Goal: Task Accomplishment & Management: Use online tool/utility

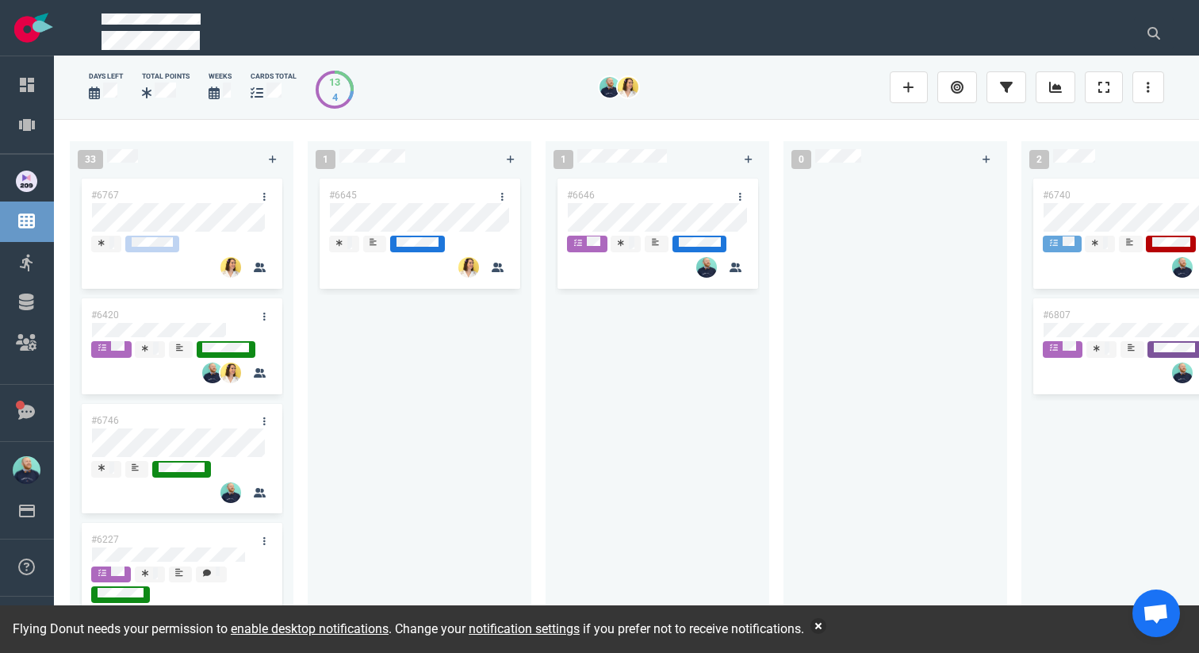
click at [708, 399] on div "#6646" at bounding box center [657, 396] width 205 height 443
click at [827, 627] on button "button" at bounding box center [819, 626] width 16 height 16
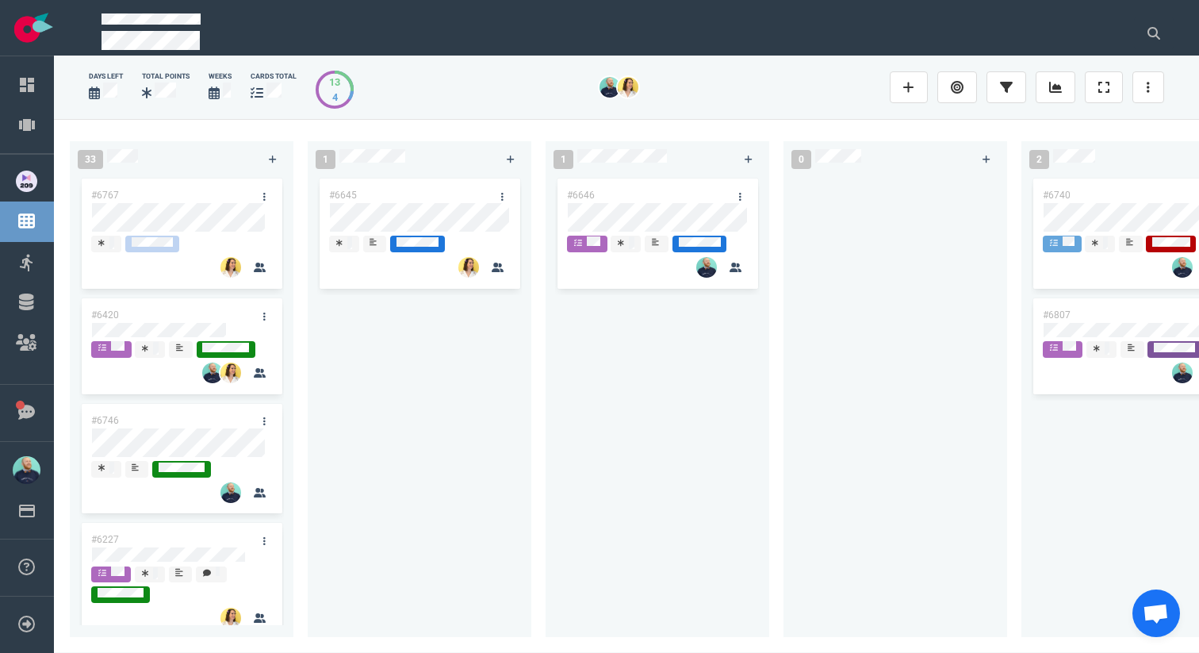
click at [552, 517] on div "#6646" at bounding box center [658, 400] width 224 height 450
click at [423, 482] on div "#6645" at bounding box center [419, 396] width 205 height 443
click at [436, 472] on div "#6645" at bounding box center [419, 396] width 205 height 443
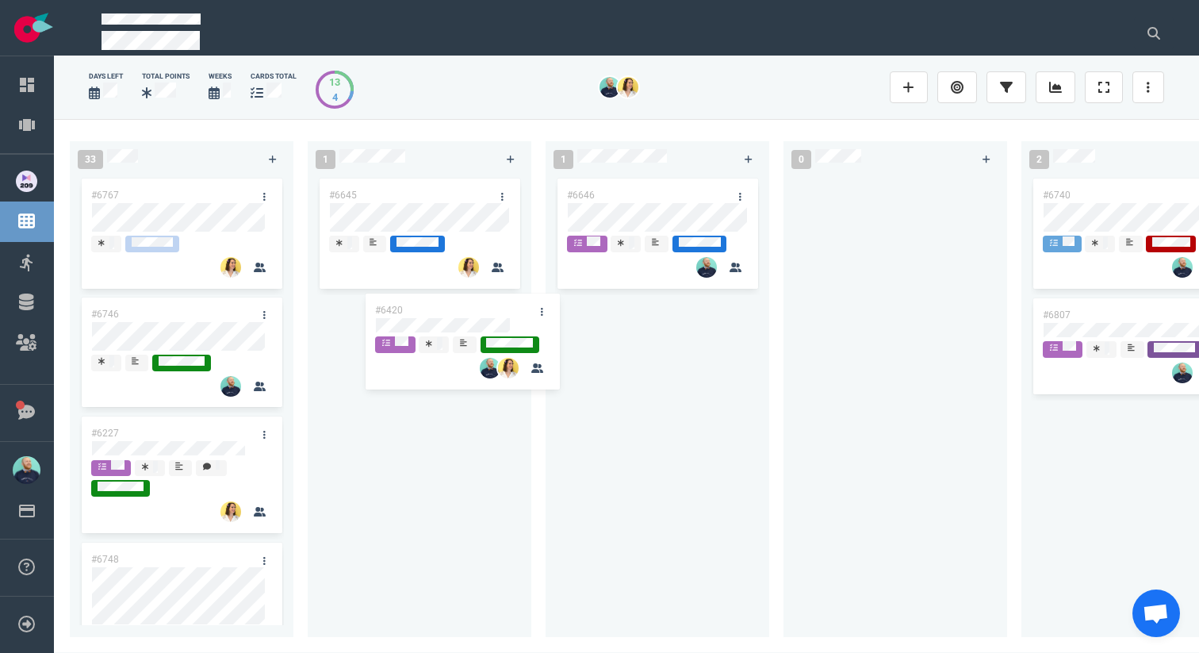
click at [463, 318] on div "33 #6767 #6420 #6746 #6227 #6748 #6698 #6662 #5517 #6372 #6763 #6420 1 #6645 1 …" at bounding box center [626, 385] width 1145 height 533
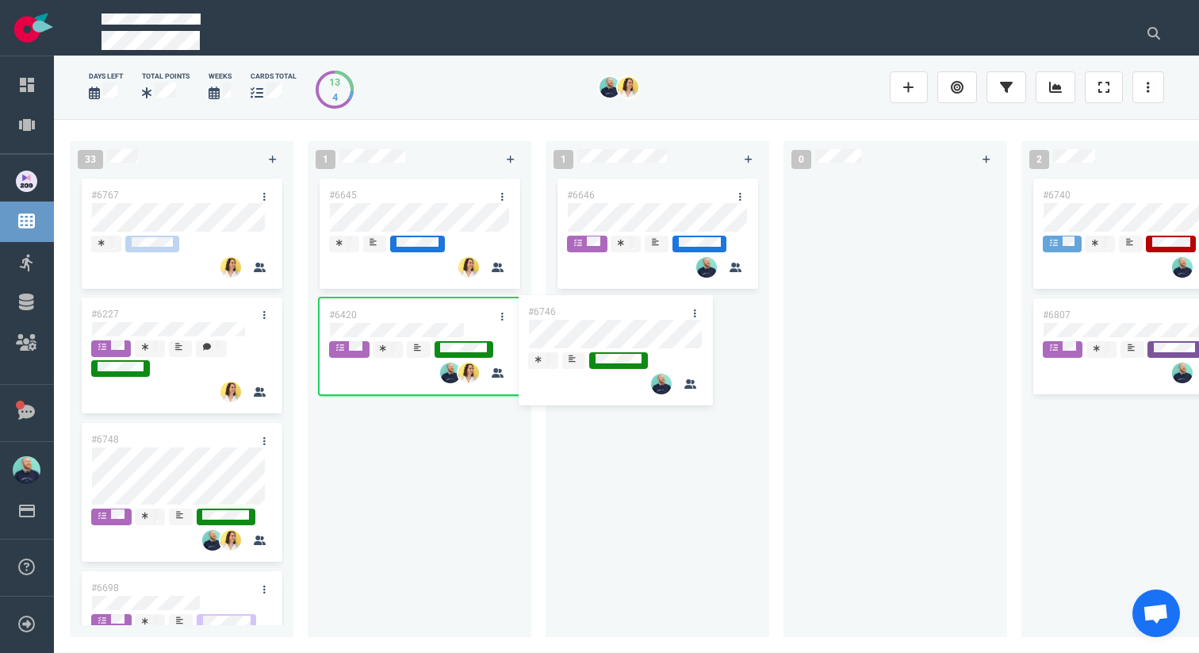
click at [649, 327] on div "33 #6767 #6746 #6227 #6748 #6698 #6662 #5517 #6372 #6763 #6746 1 #6645 #6420 1 …" at bounding box center [626, 385] width 1145 height 533
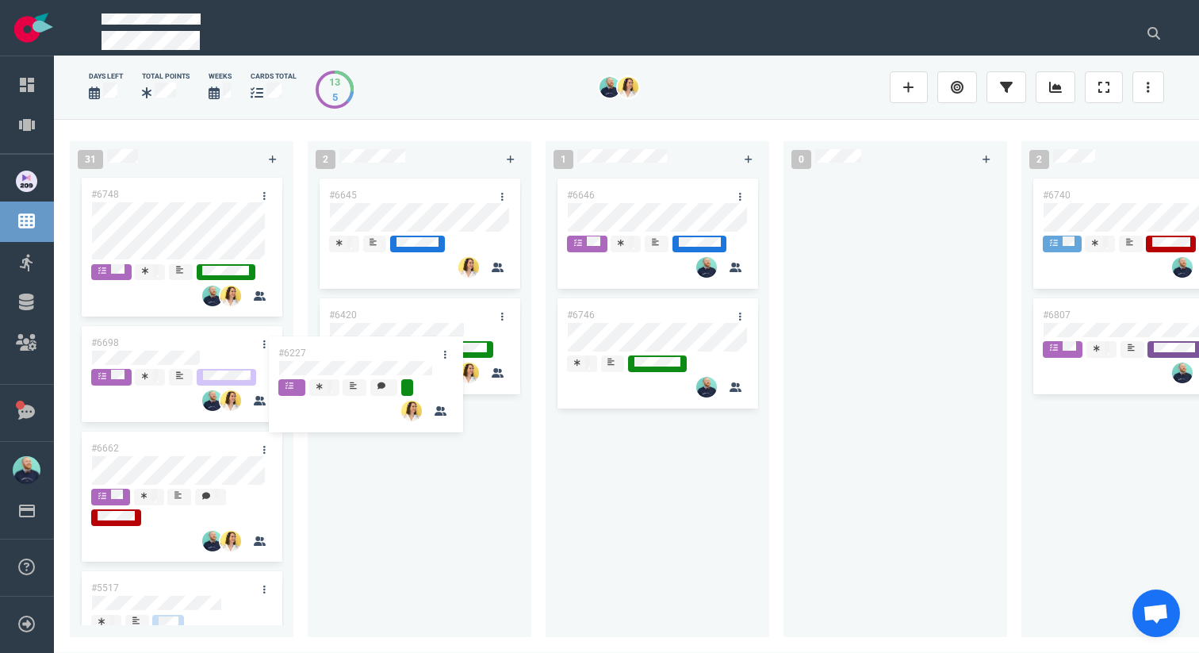
drag, startPoint x: 192, startPoint y: 200, endPoint x: 393, endPoint y: 392, distance: 278.3
click at [409, 410] on div "31 #6227 #6748 #6698 #6662 #5517 #6372 #6763 #6227 2 #6645 #6420 1 #6646 #6746 …" at bounding box center [626, 385] width 1145 height 533
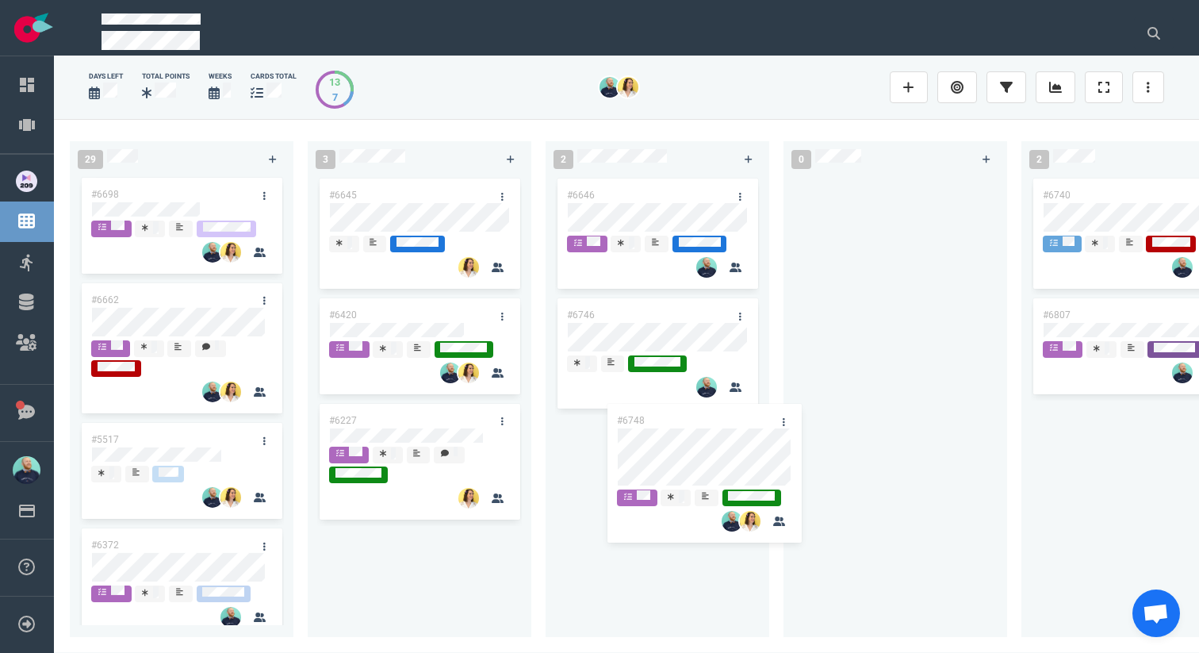
drag, startPoint x: 169, startPoint y: 189, endPoint x: 696, endPoint y: 413, distance: 572.6
click at [696, 413] on div "29 #6748 #6698 #6662 #5517 #6372 #6763 #6748 3 #6645 #6420 #6227 2 #6646 #6746 …" at bounding box center [626, 385] width 1145 height 533
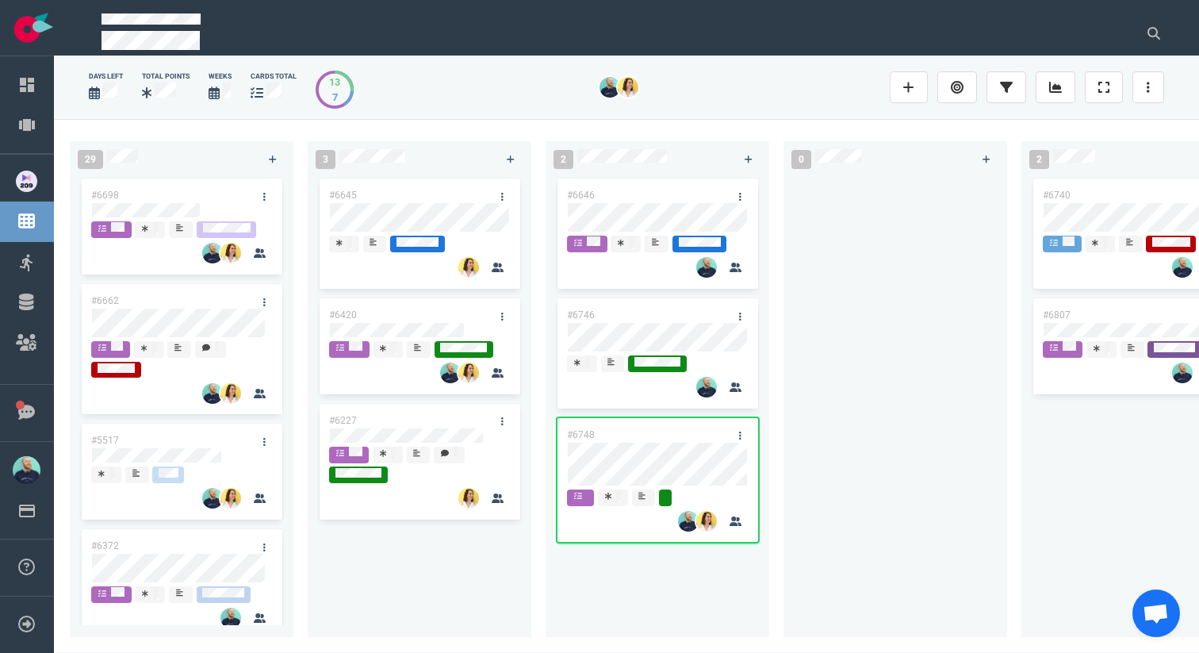
click at [887, 321] on div at bounding box center [895, 396] width 205 height 443
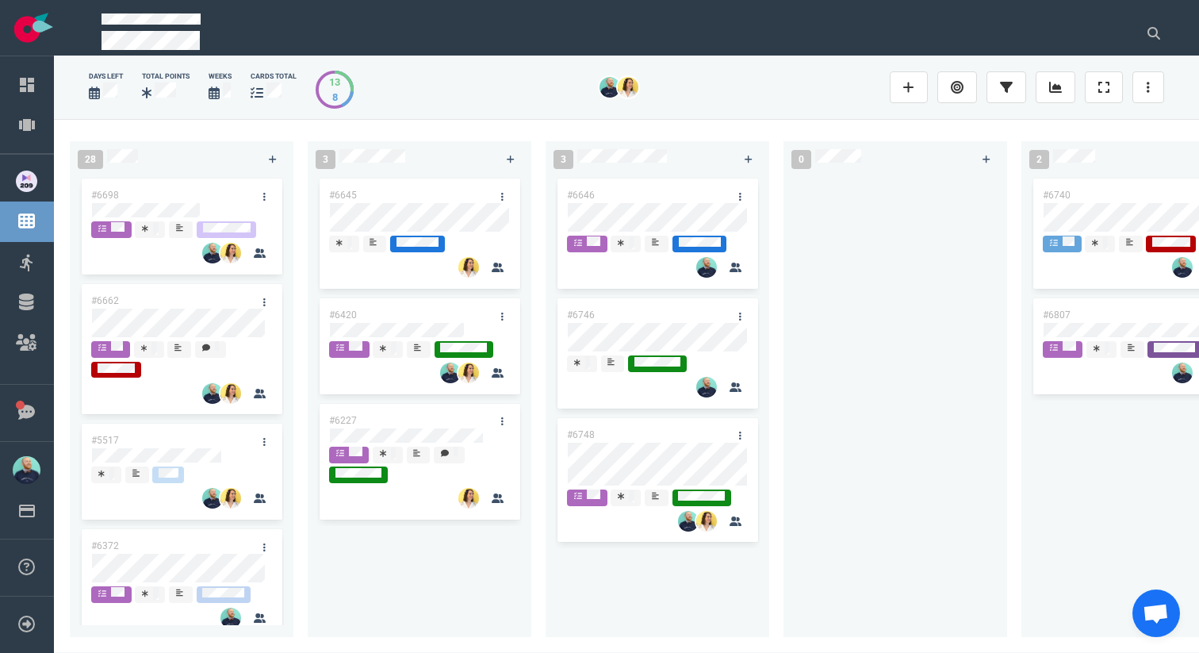
click at [881, 277] on div at bounding box center [895, 396] width 205 height 443
click at [914, 298] on div at bounding box center [895, 396] width 205 height 443
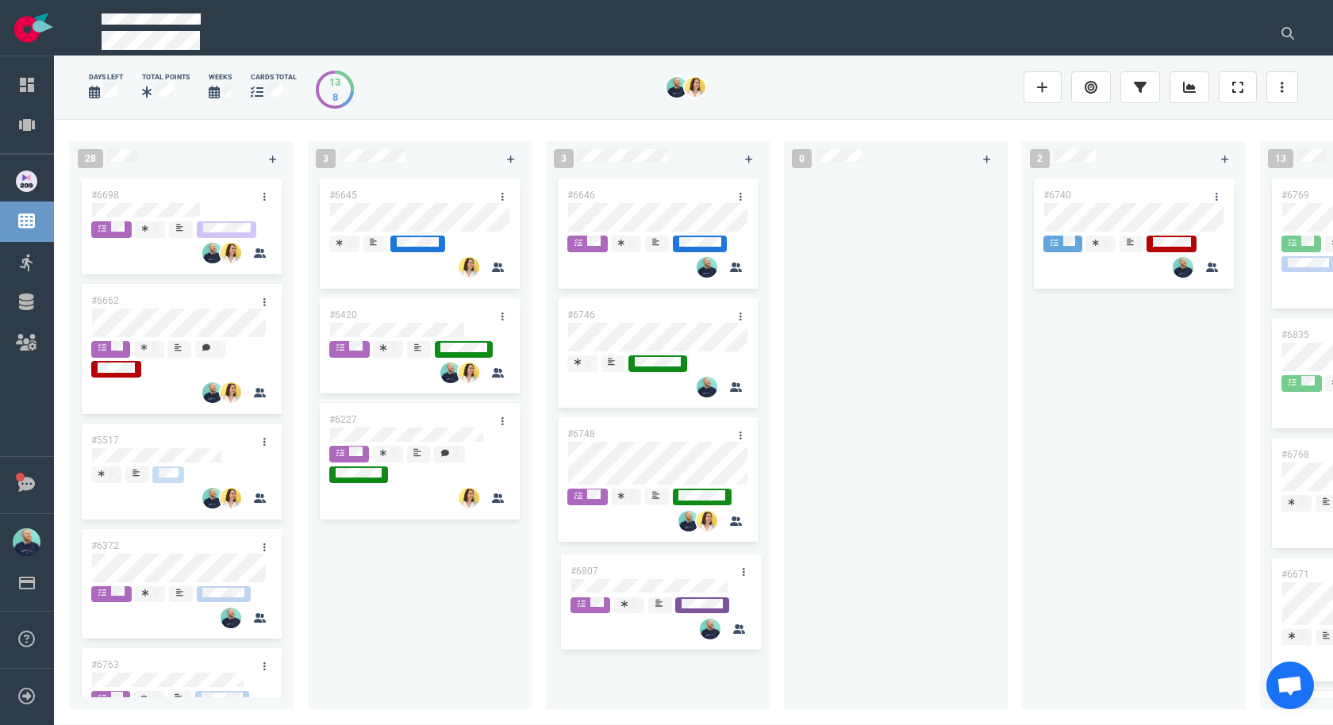
click at [676, 579] on div "28 #6698 #6662 #5517 #6372 #6763 3 #6645 #6420 #6227 3 #6646 #6746 #6748 0 2 #6…" at bounding box center [693, 421] width 1279 height 605
click at [923, 531] on div at bounding box center [895, 433] width 205 height 516
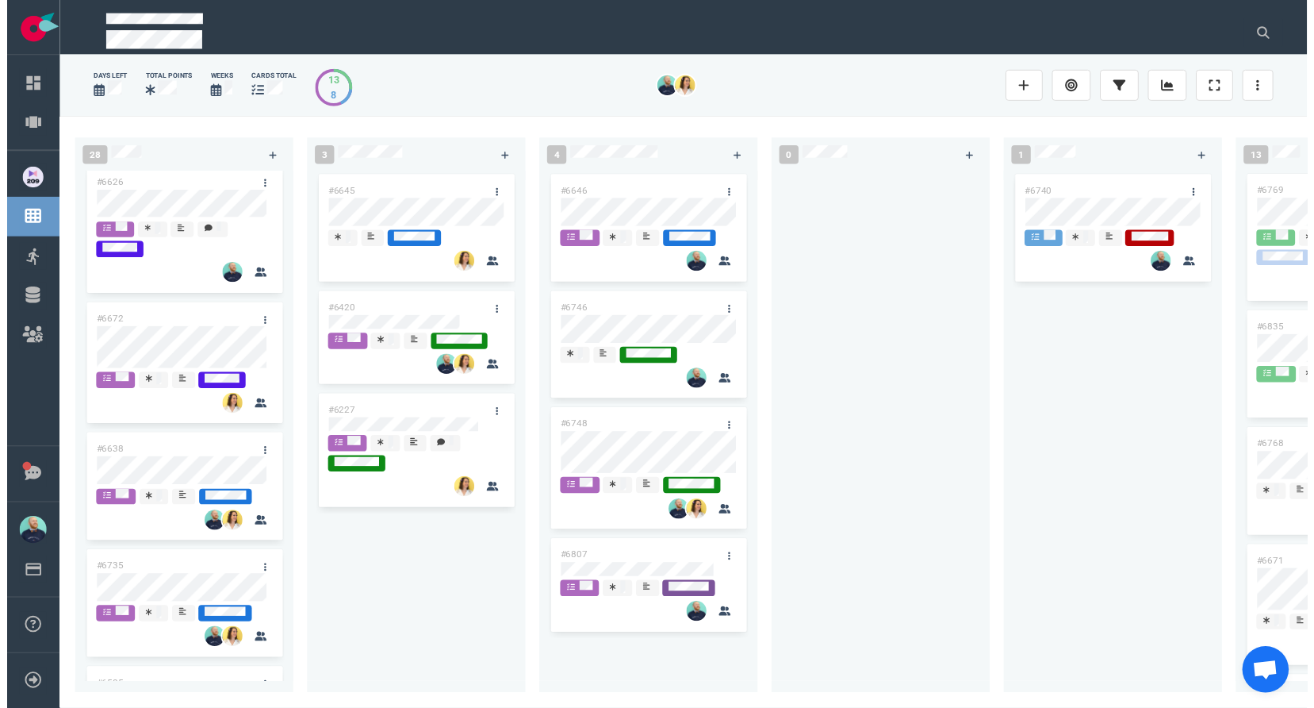
scroll to position [1965, 0]
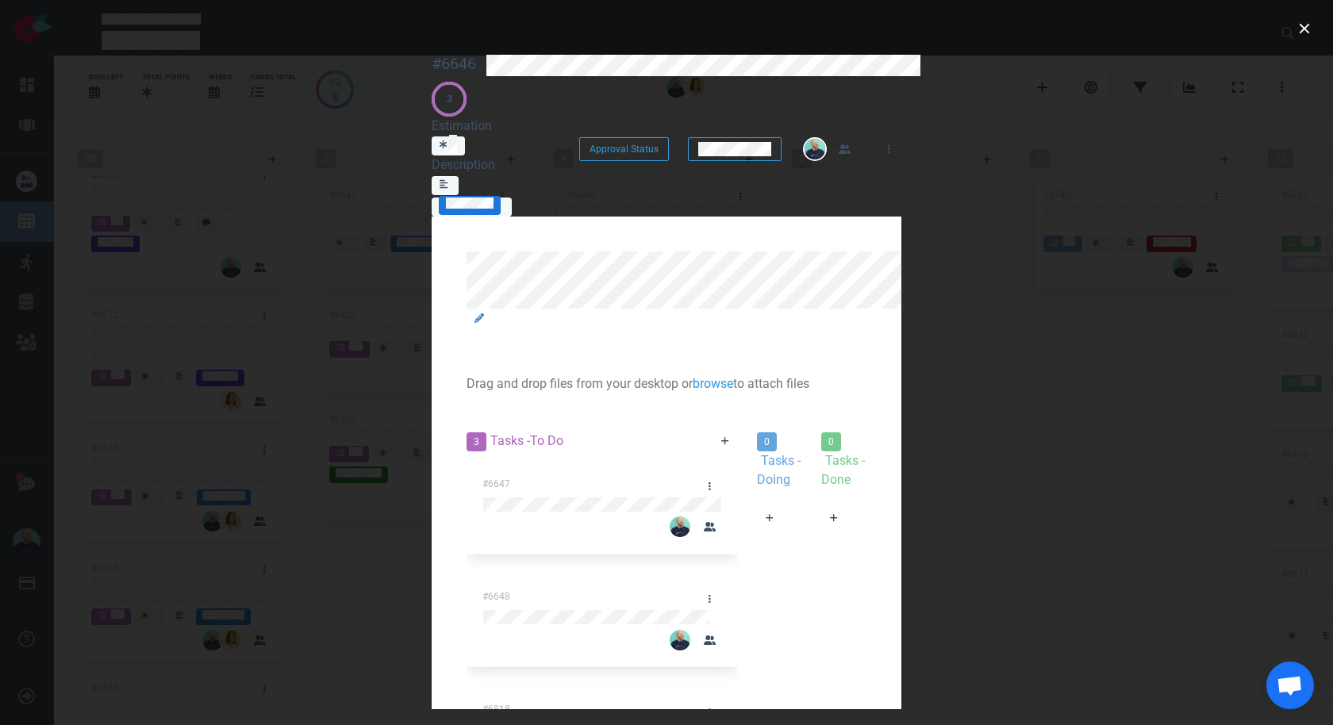
click at [757, 538] on div at bounding box center [779, 538] width 45 height 0
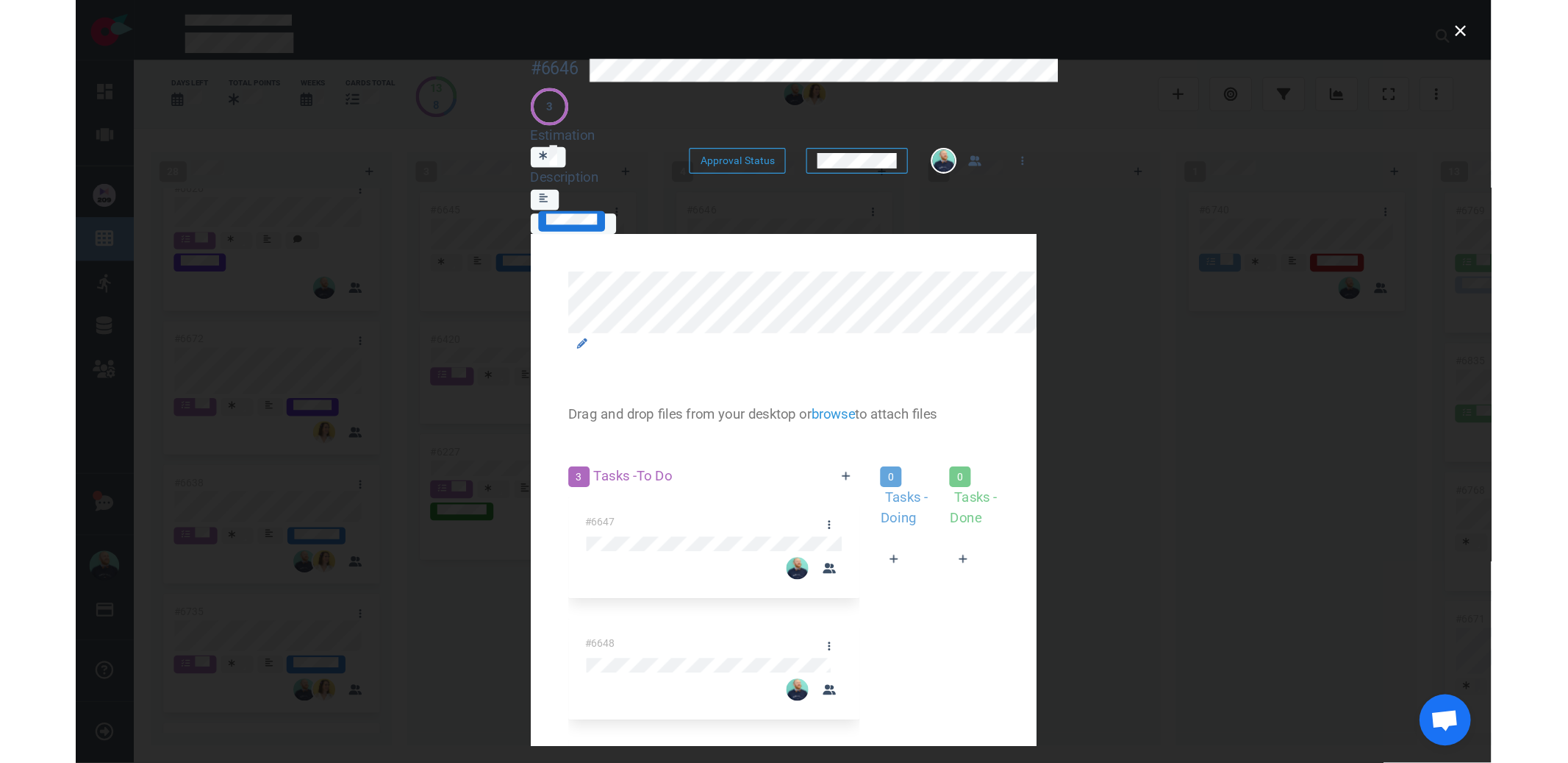
scroll to position [1822, 0]
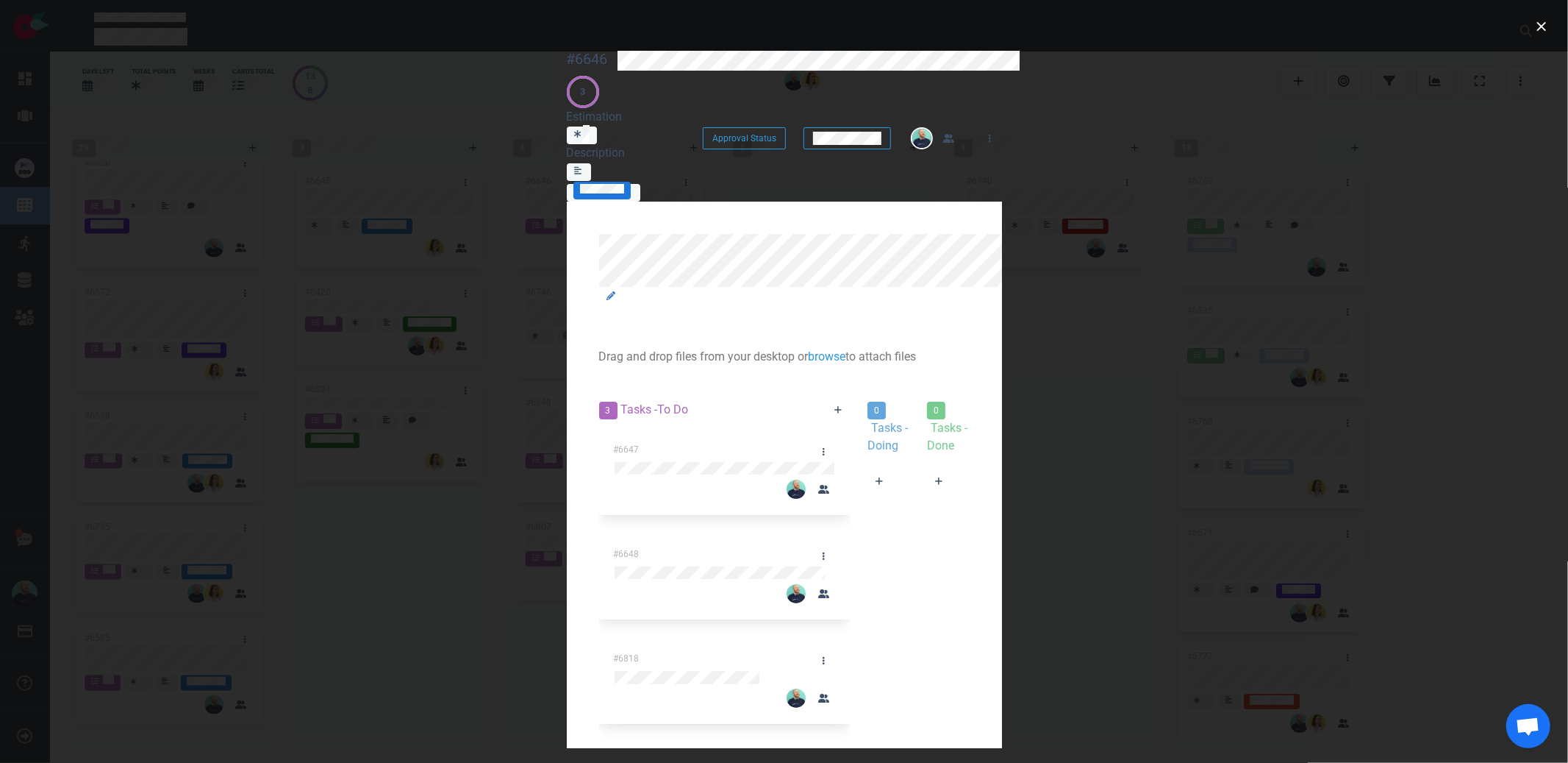
click at [867, 500] on div at bounding box center [888, 500] width 42 height 0
drag, startPoint x: 726, startPoint y: 422, endPoint x: 587, endPoint y: 354, distance: 154.7
click at [867, 500] on div at bounding box center [888, 500] width 42 height 0
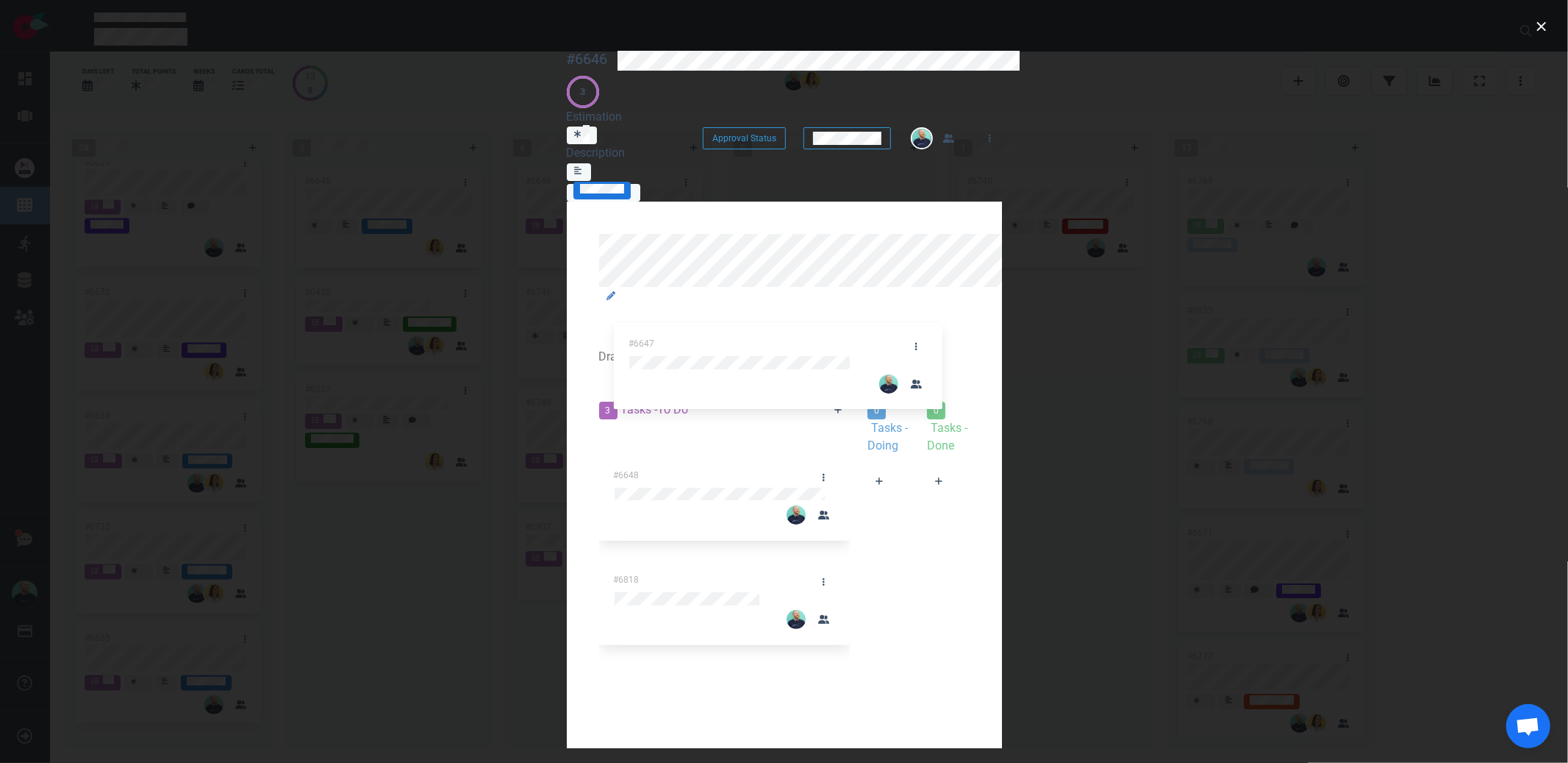
drag, startPoint x: 504, startPoint y: 343, endPoint x: 793, endPoint y: 331, distance: 289.2
click at [793, 392] on div "3 Tasks - To Do #6647 #6648 #6818 #6647 0 Tasks - Doing 0 Tasks - Done" at bounding box center [784, 579] width 388 height 375
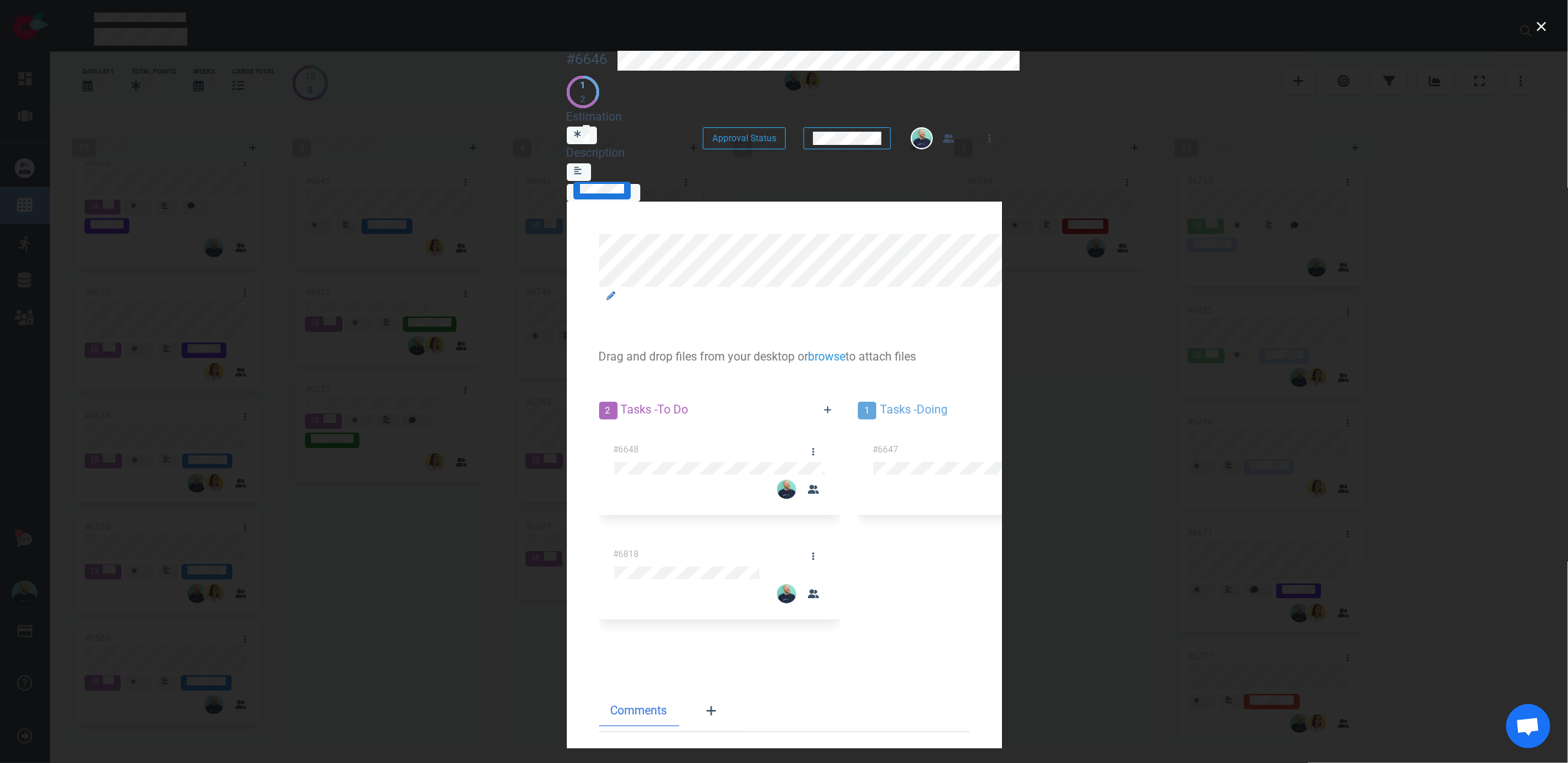
click at [858, 428] on div "#6647" at bounding box center [983, 480] width 251 height 105
